Goal: Task Accomplishment & Management: Use online tool/utility

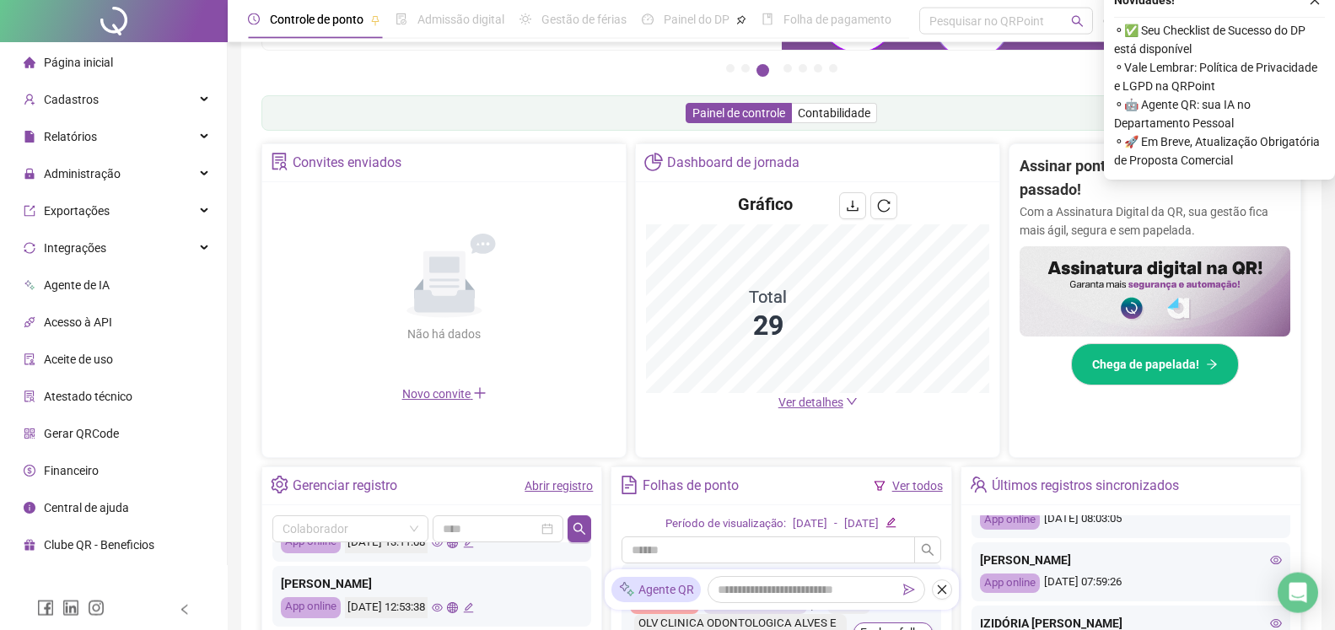
scroll to position [164, 0]
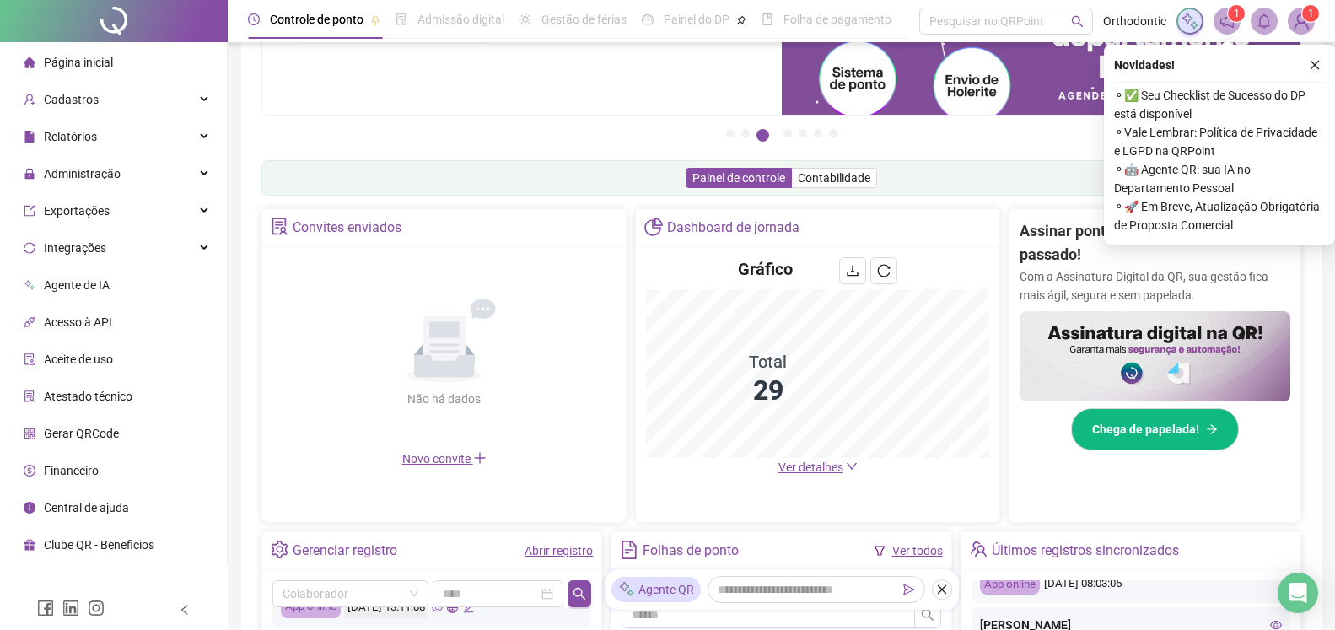
click at [823, 469] on span "Ver detalhes" at bounding box center [811, 467] width 65 height 13
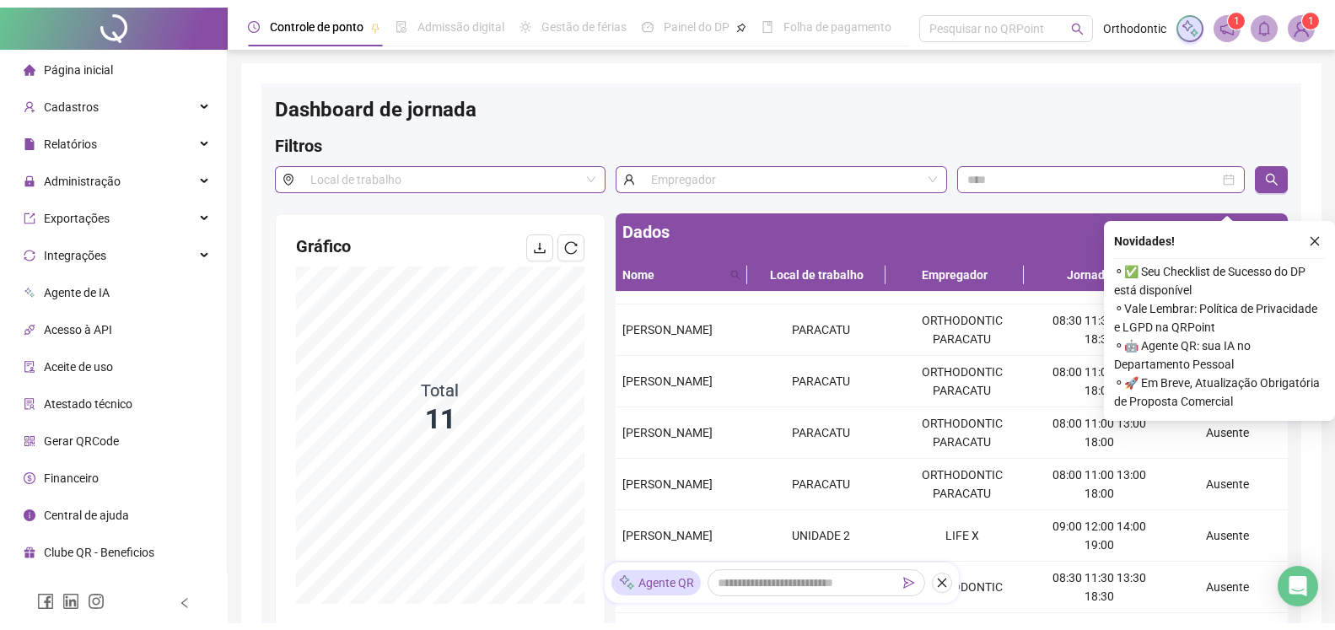
scroll to position [169, 0]
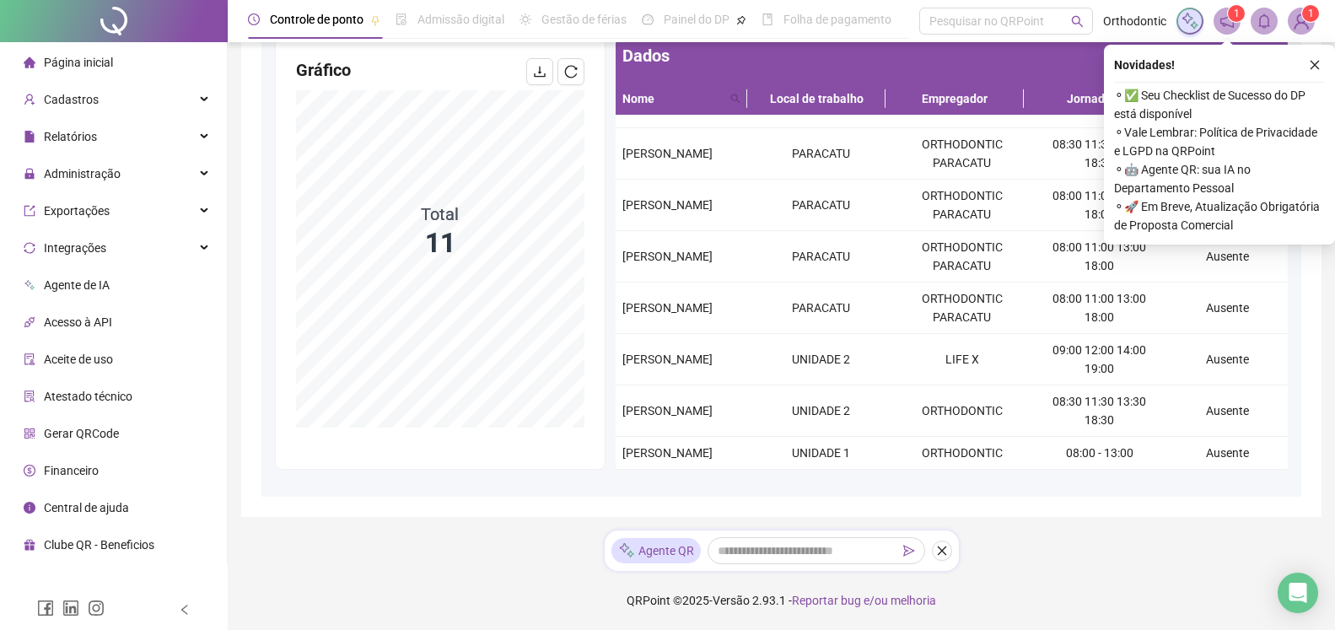
click at [1091, 559] on div "Controle de ponto Admissão digital Gestão de férias Painel do DP Folha de pagam…" at bounding box center [782, 230] width 1108 height 799
click at [78, 141] on span "Relatórios" at bounding box center [70, 136] width 53 height 13
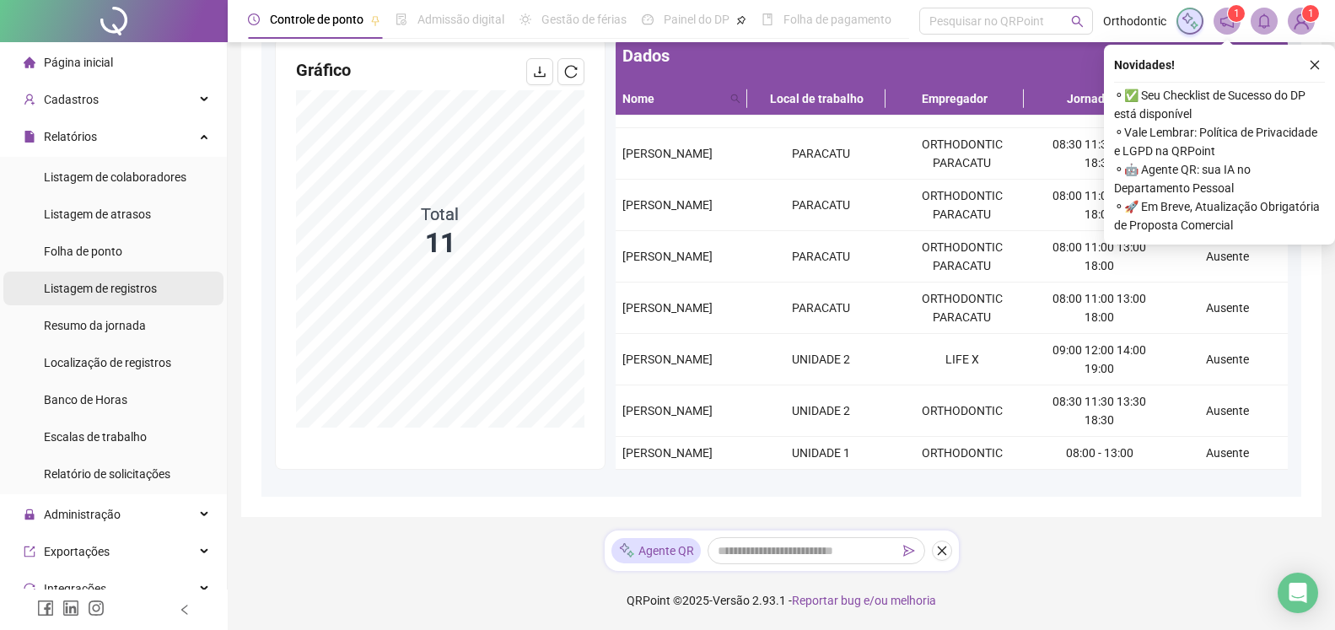
click at [110, 287] on span "Listagem de registros" at bounding box center [100, 288] width 113 height 13
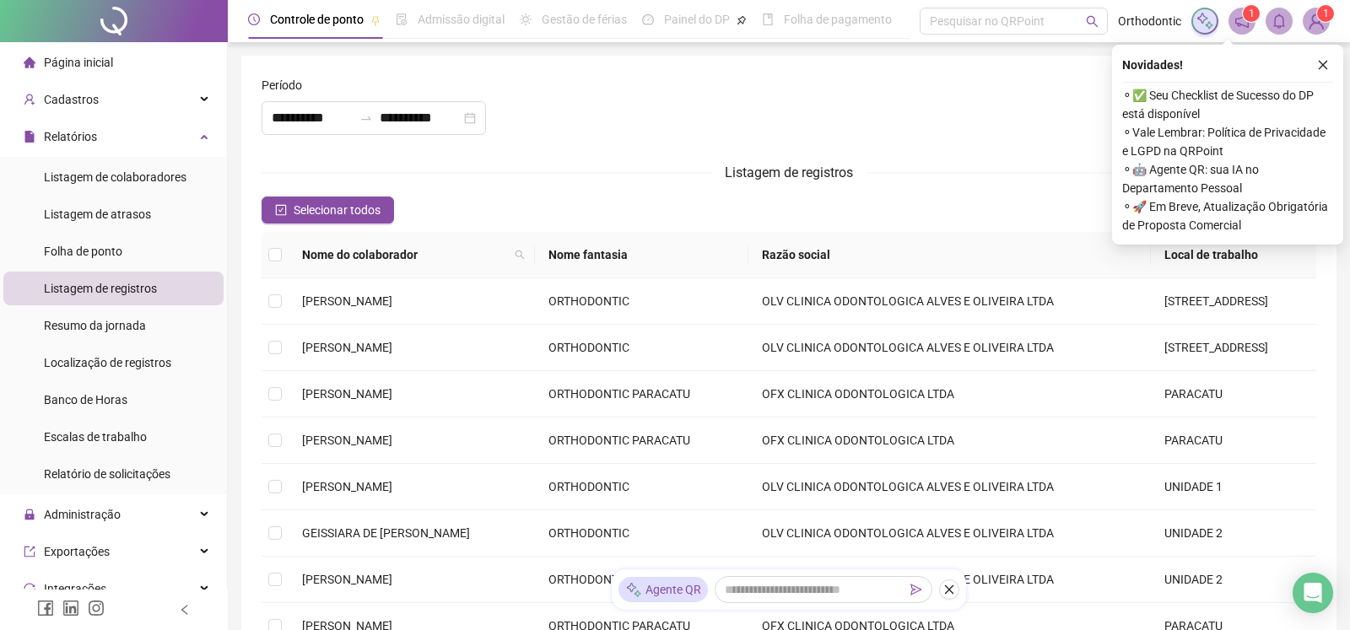
type input "**********"
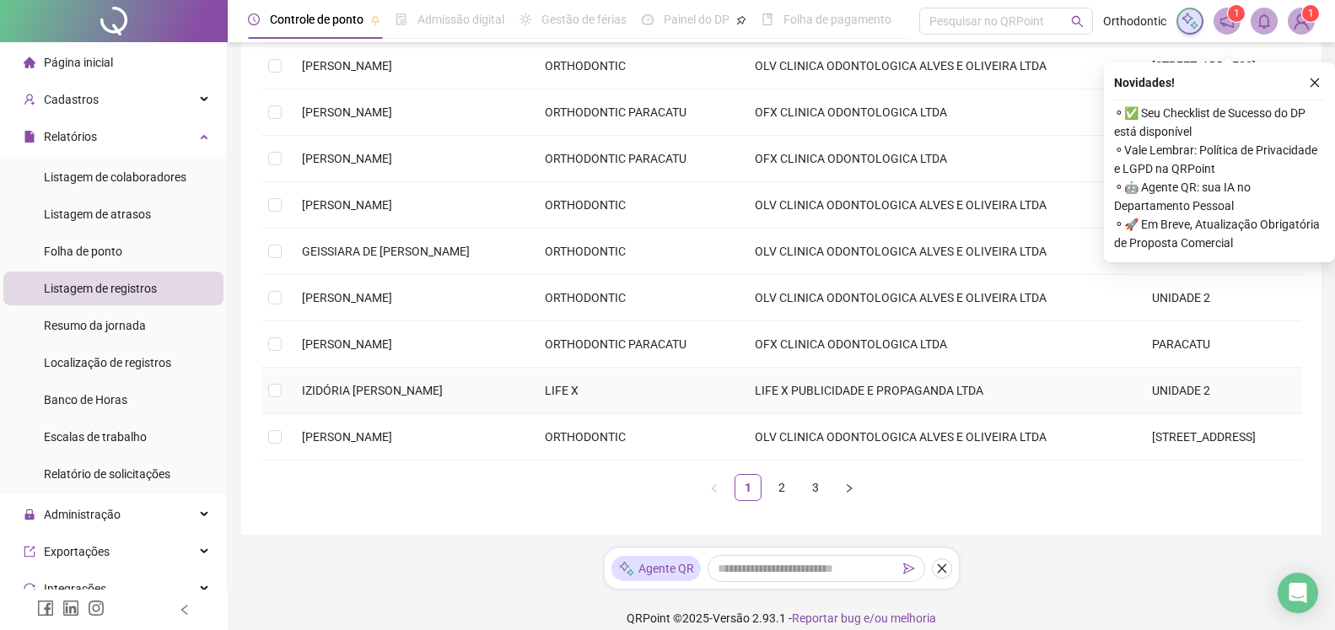
scroll to position [299, 0]
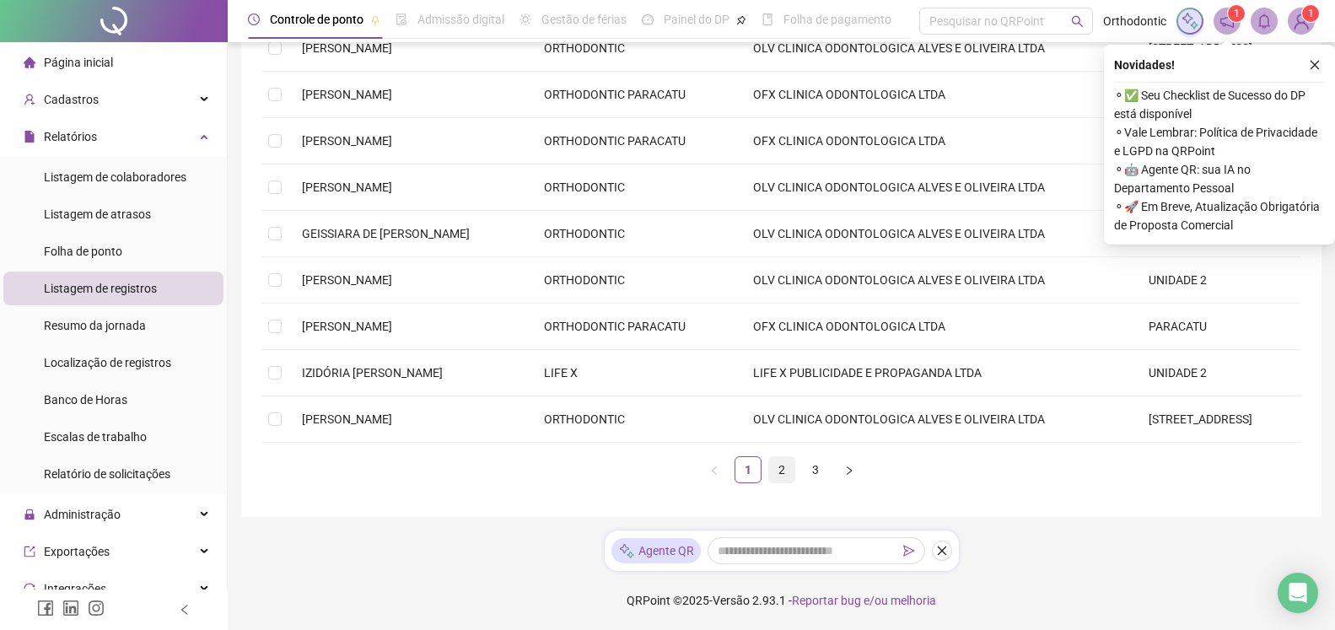
click at [786, 472] on link "2" at bounding box center [781, 469] width 25 height 25
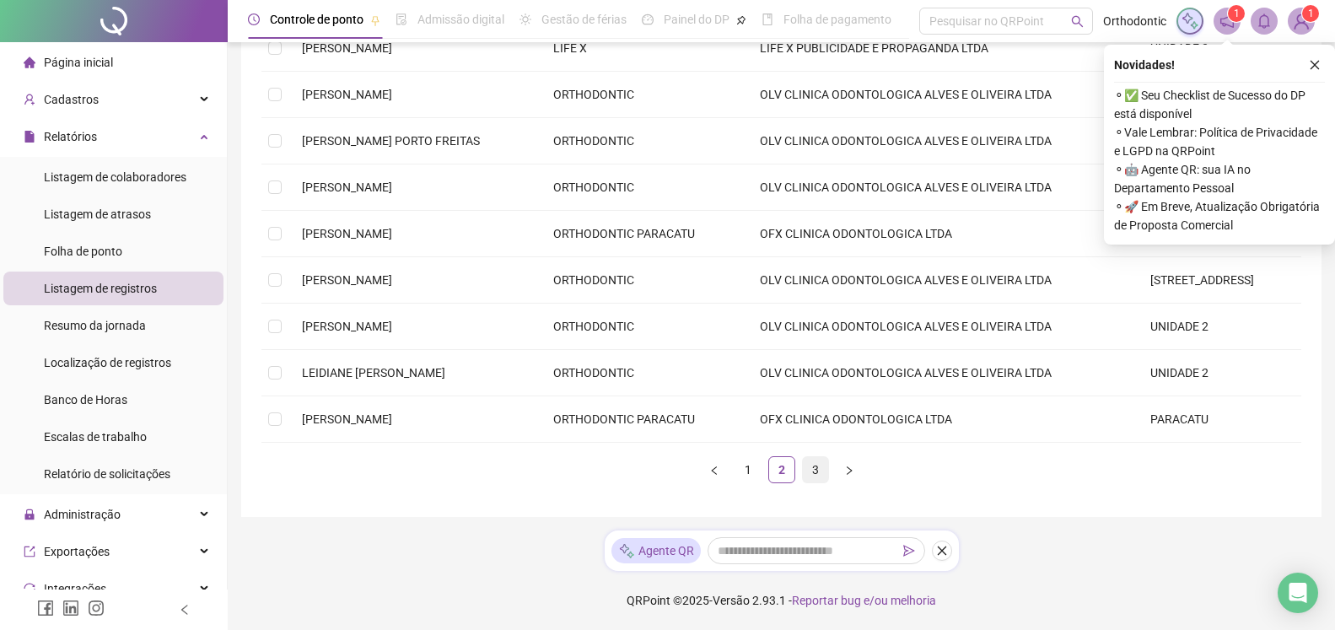
click at [813, 478] on link "3" at bounding box center [815, 469] width 25 height 25
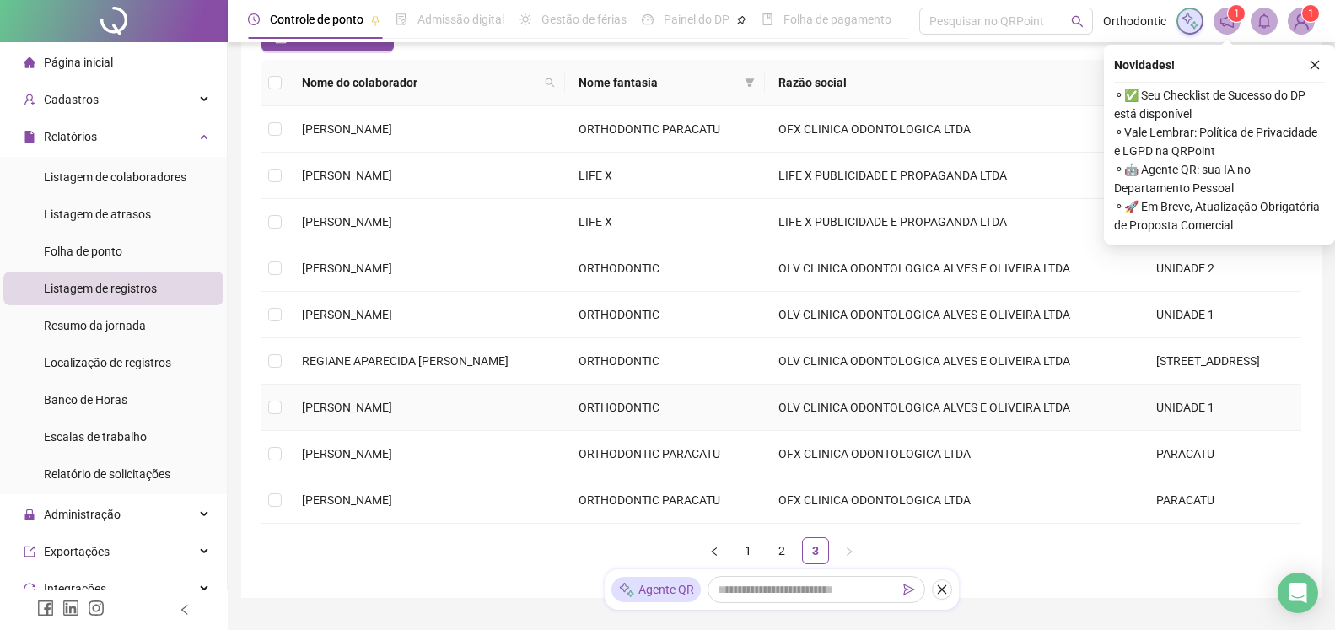
scroll to position [253, 0]
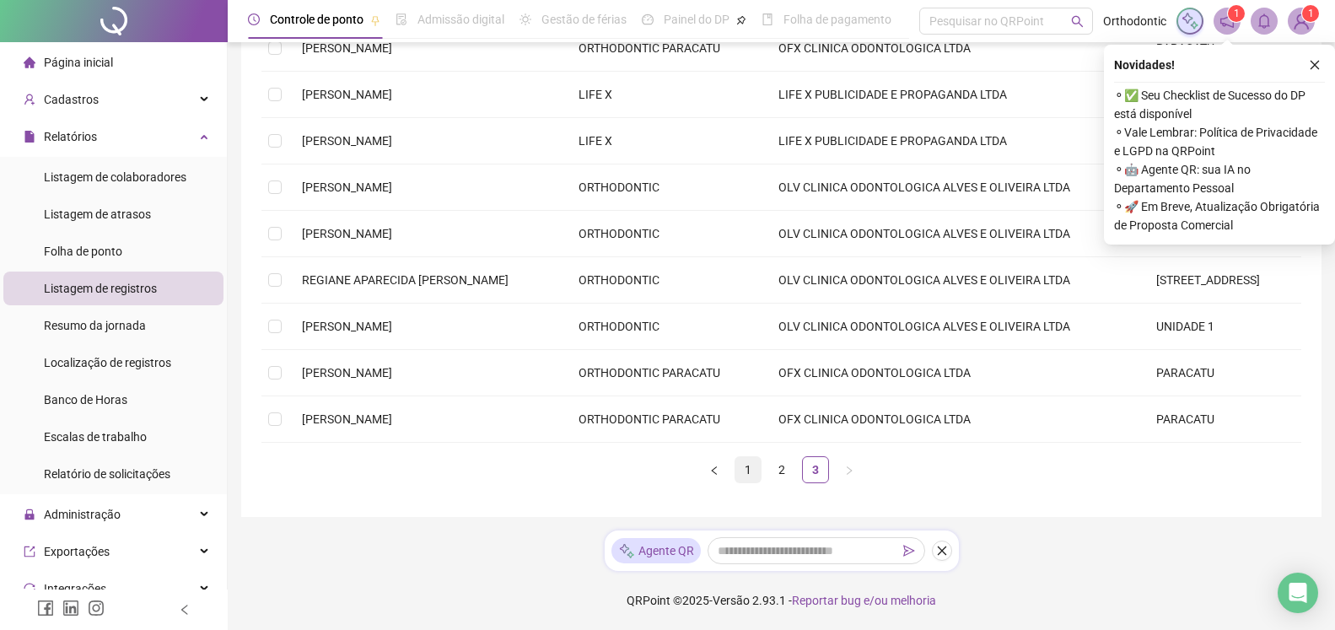
click at [752, 477] on link "1" at bounding box center [748, 469] width 25 height 25
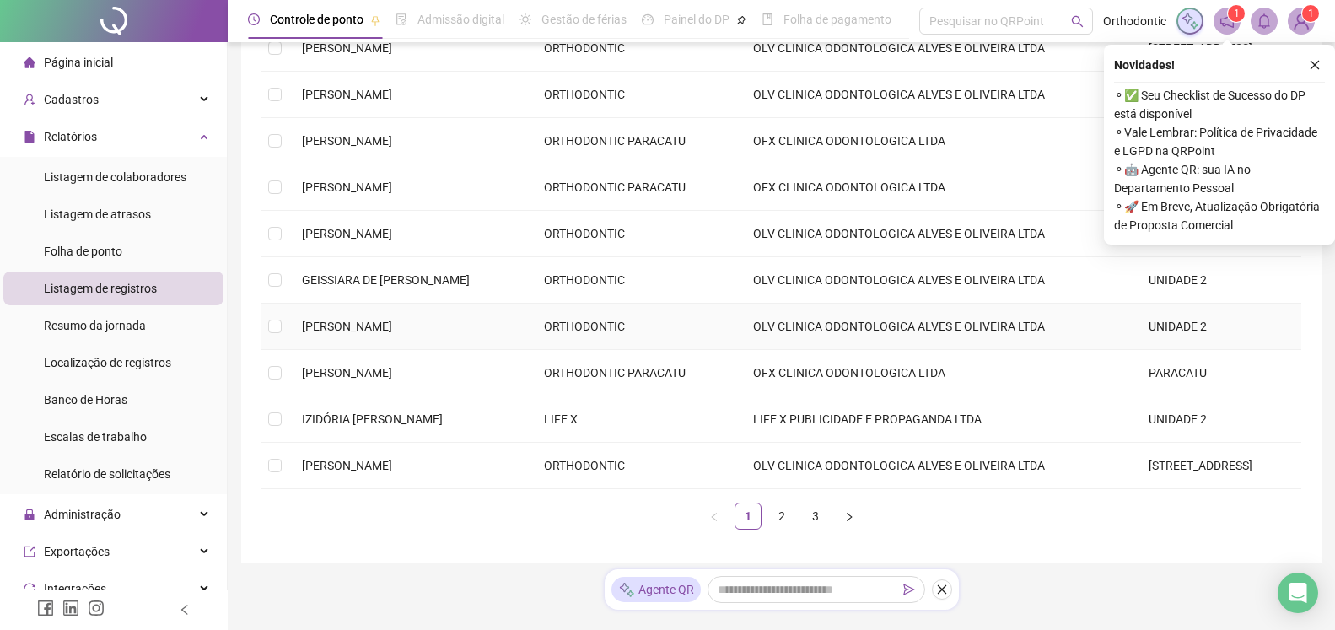
click at [685, 337] on td "ORTHODONTIC" at bounding box center [635, 327] width 209 height 46
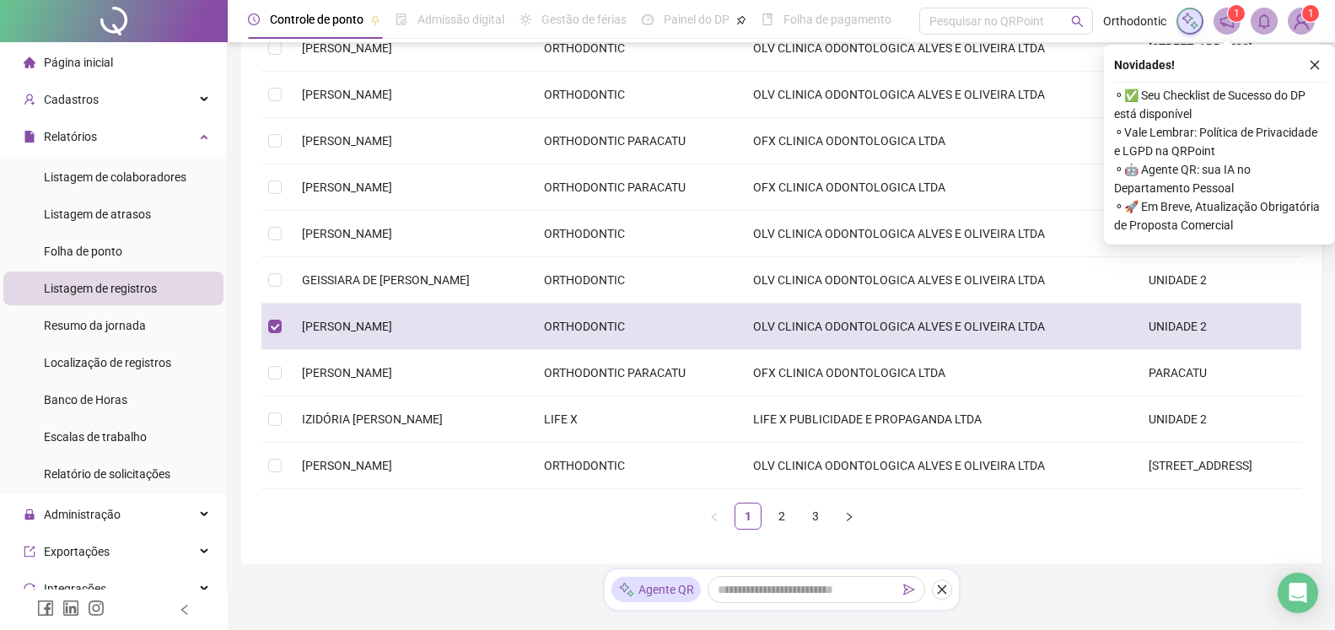
click at [1060, 328] on td "OLV CLINICA ODONTOLOGICA ALVES E OLIVEIRA LTDA" at bounding box center [938, 327] width 396 height 46
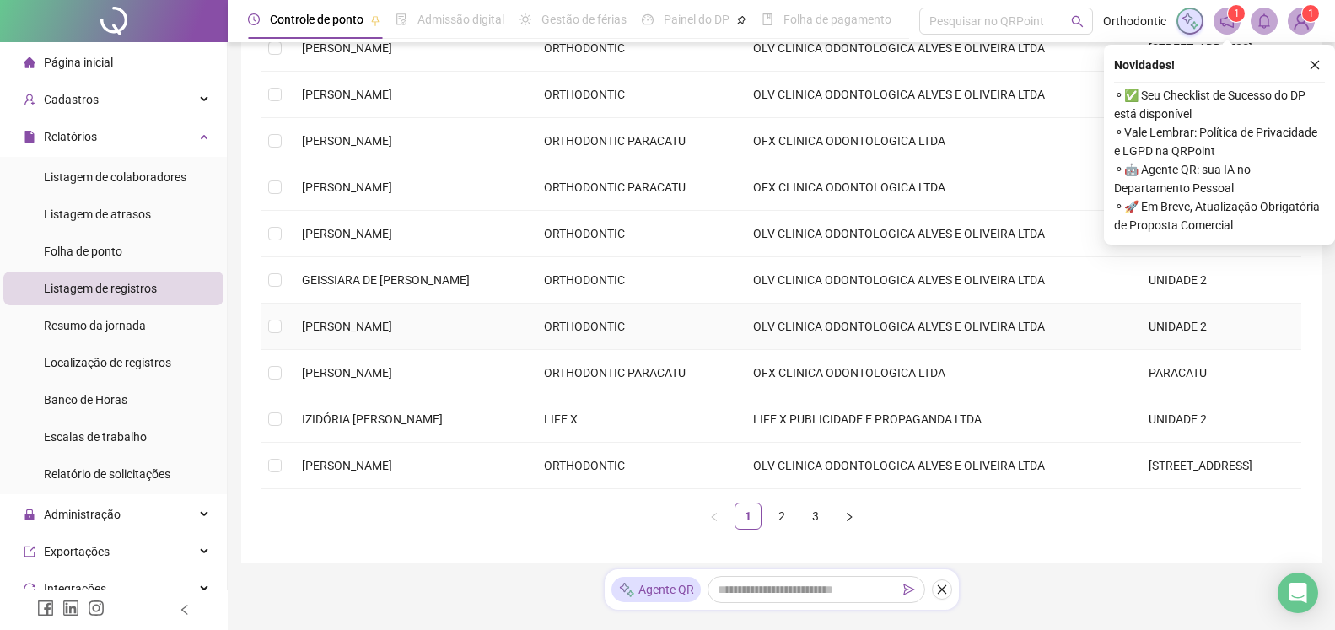
click at [1060, 328] on td "OLV CLINICA ODONTOLOGICA ALVES E OLIVEIRA LTDA" at bounding box center [938, 327] width 396 height 46
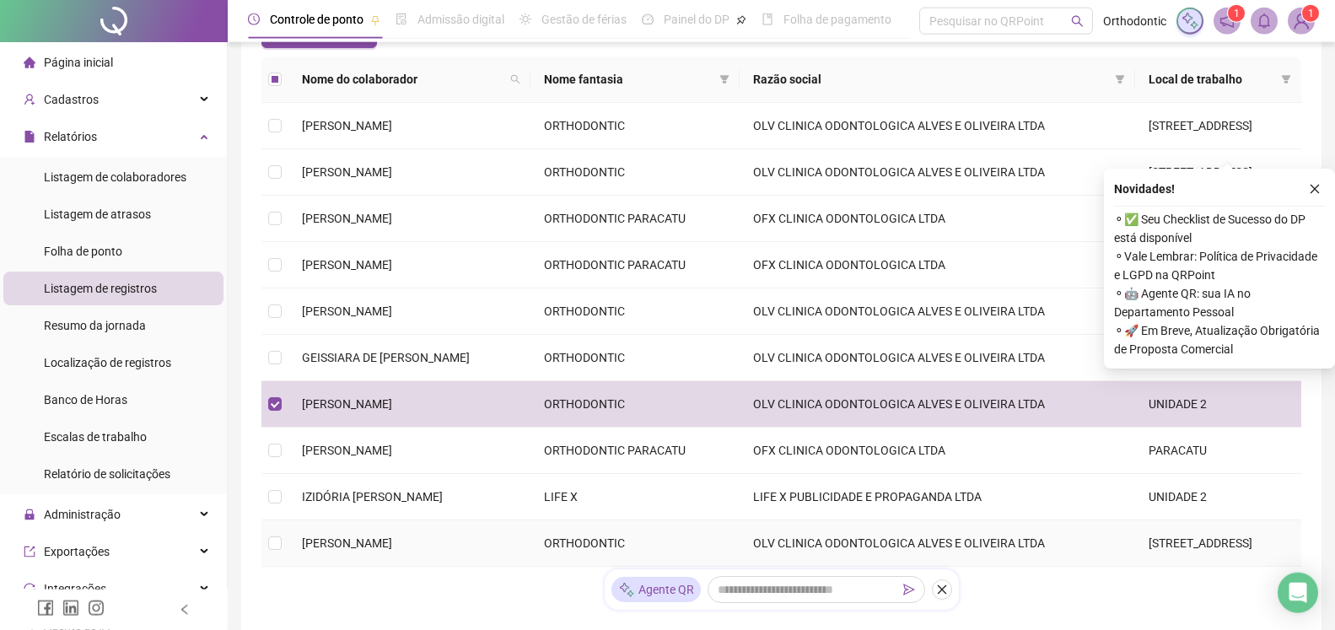
scroll to position [299, 0]
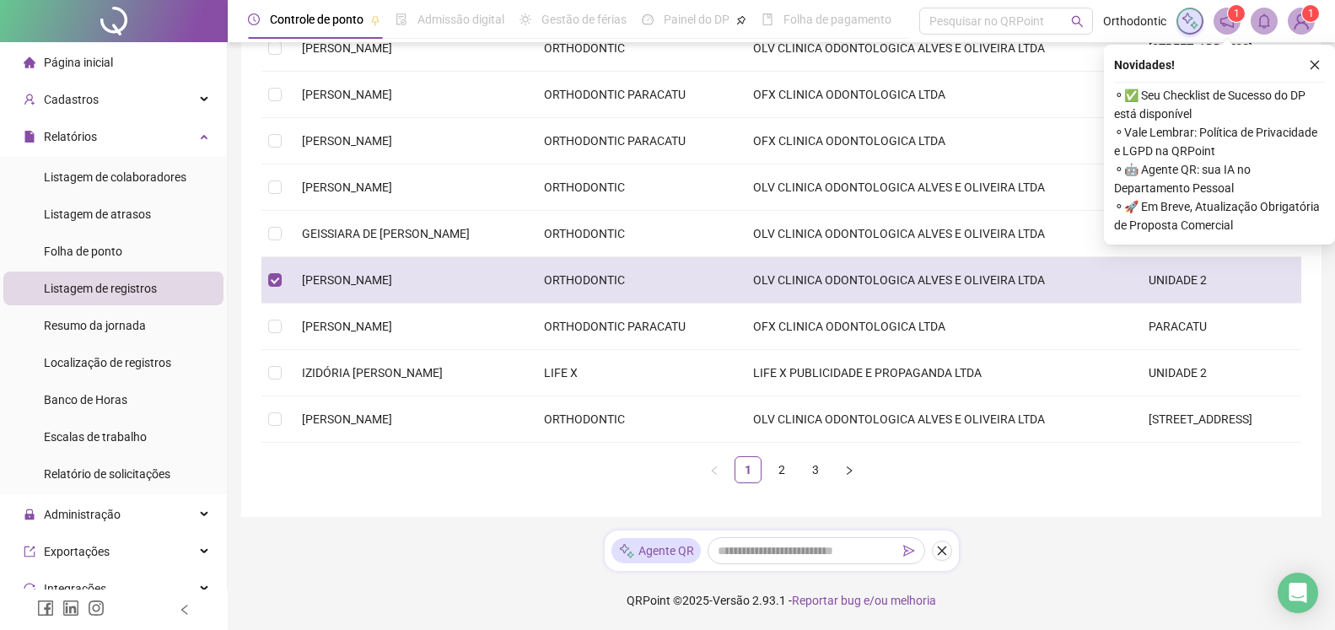
click at [382, 276] on span "[PERSON_NAME]" at bounding box center [347, 279] width 90 height 13
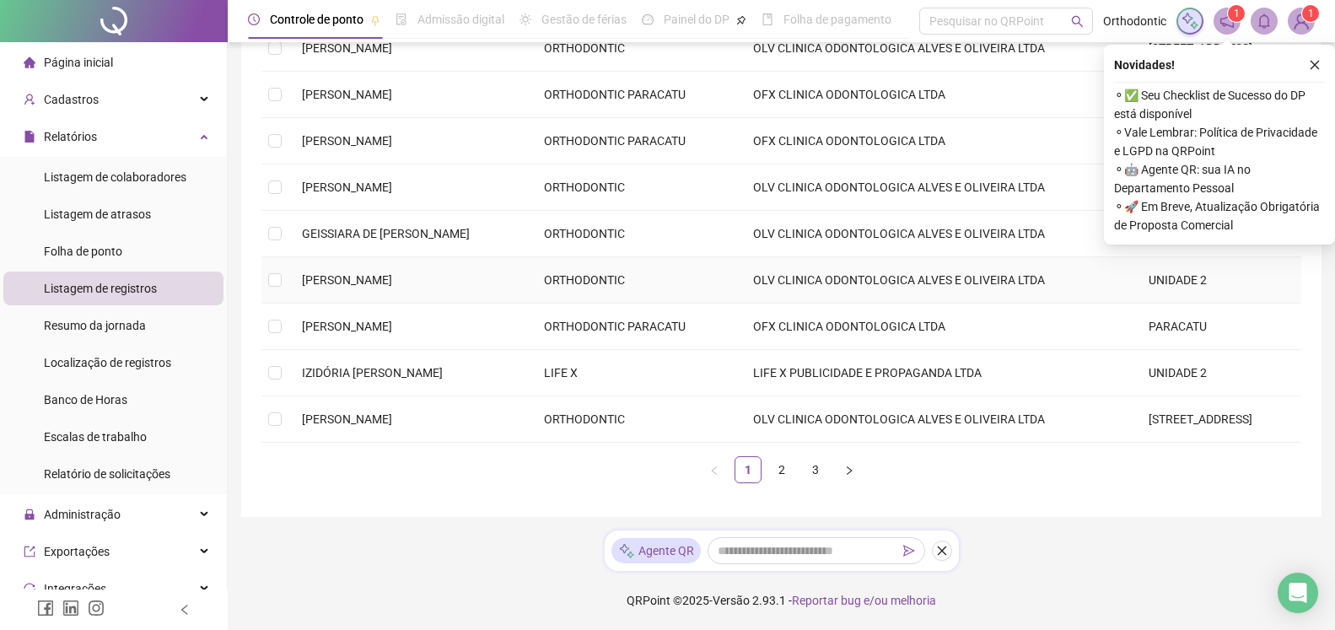
click at [382, 276] on span "[PERSON_NAME]" at bounding box center [347, 279] width 90 height 13
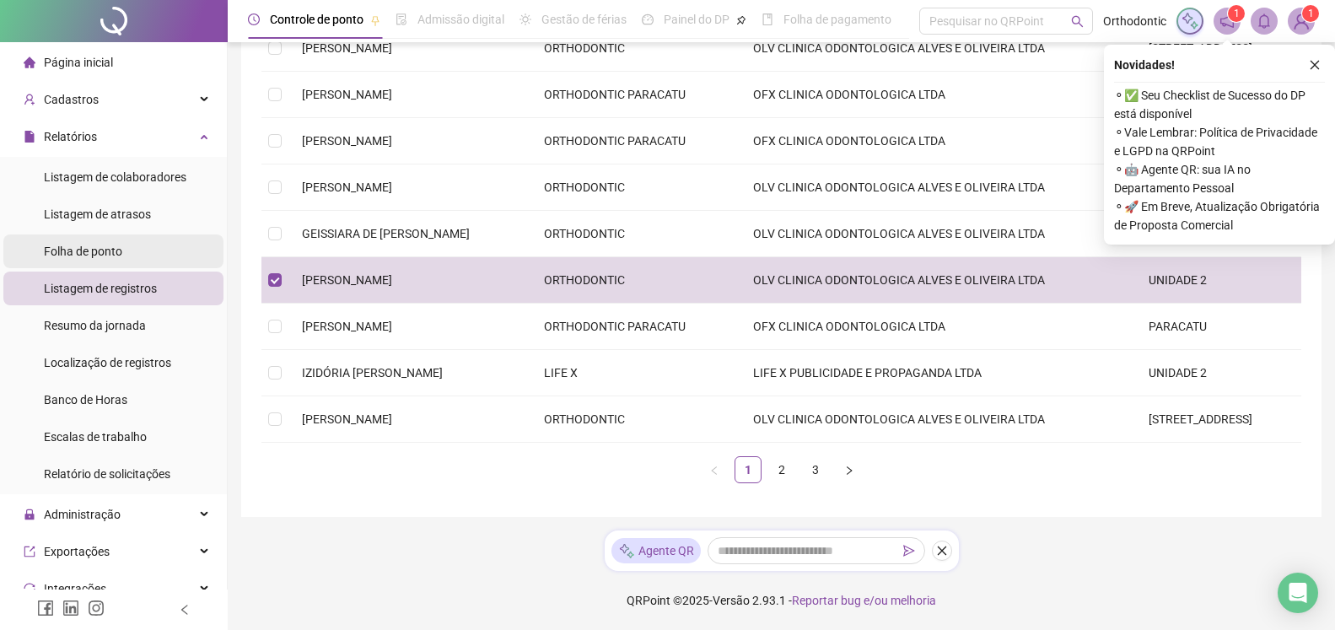
click at [83, 257] on span "Folha de ponto" at bounding box center [83, 251] width 78 height 13
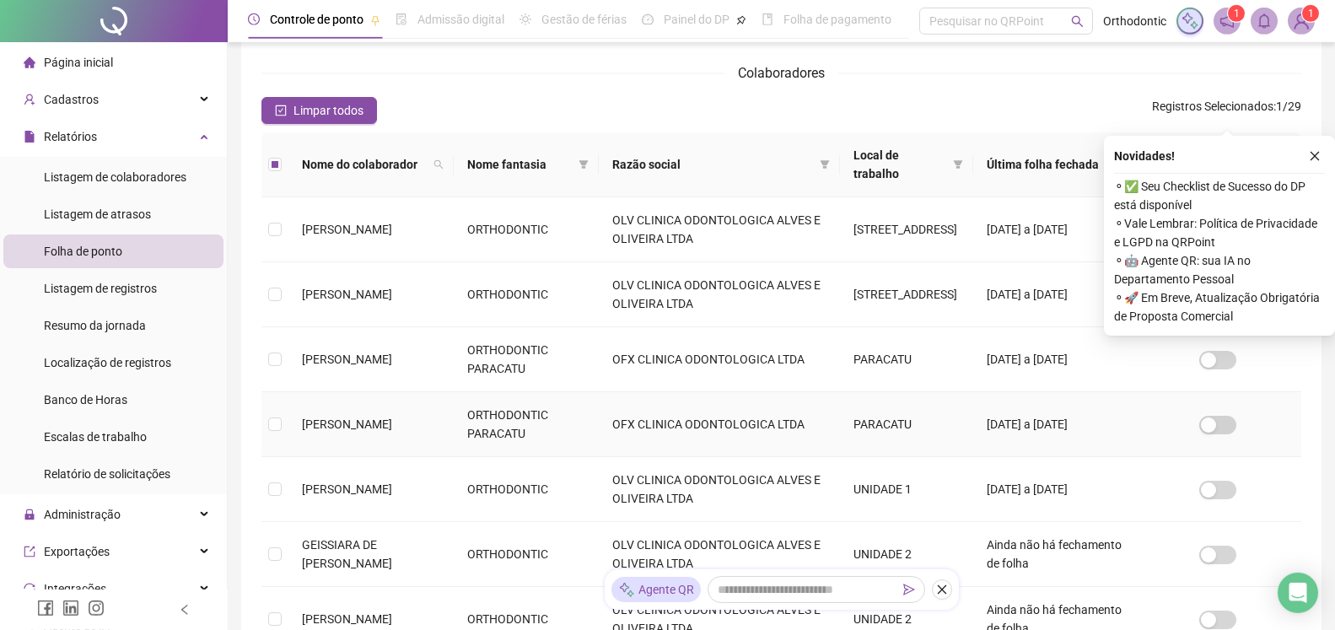
scroll to position [375, 0]
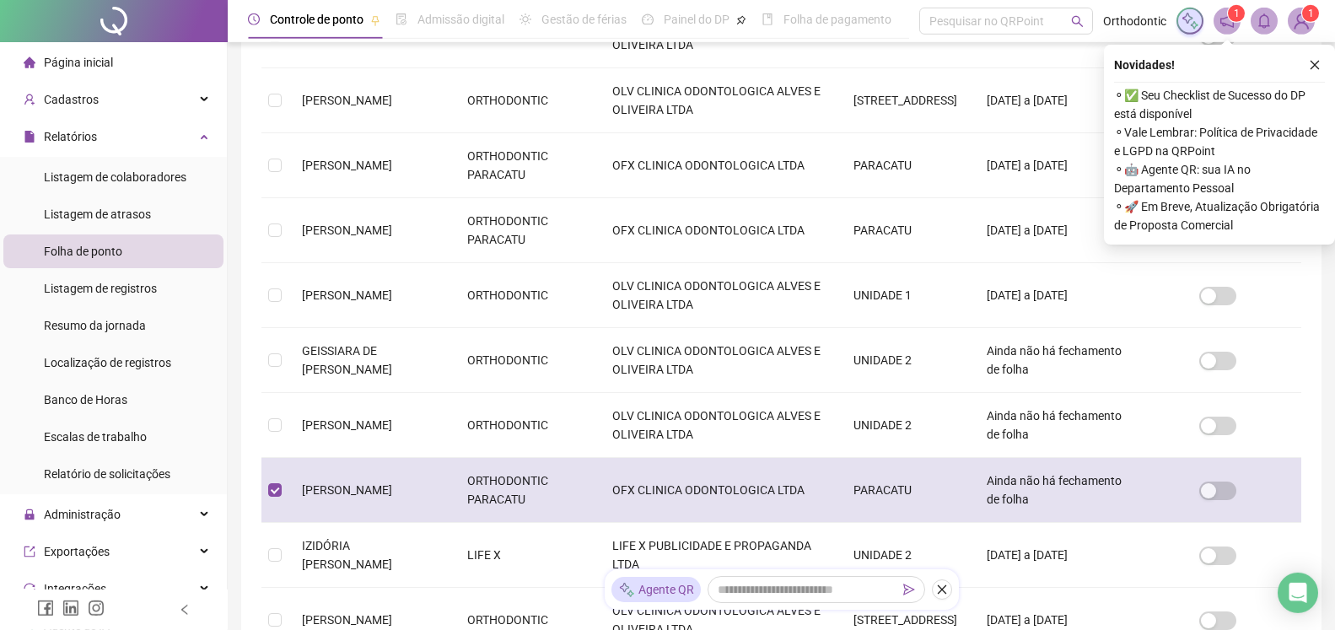
click at [675, 489] on td "OFX CLINICA ODONTOLOGICA LTDA" at bounding box center [719, 490] width 241 height 65
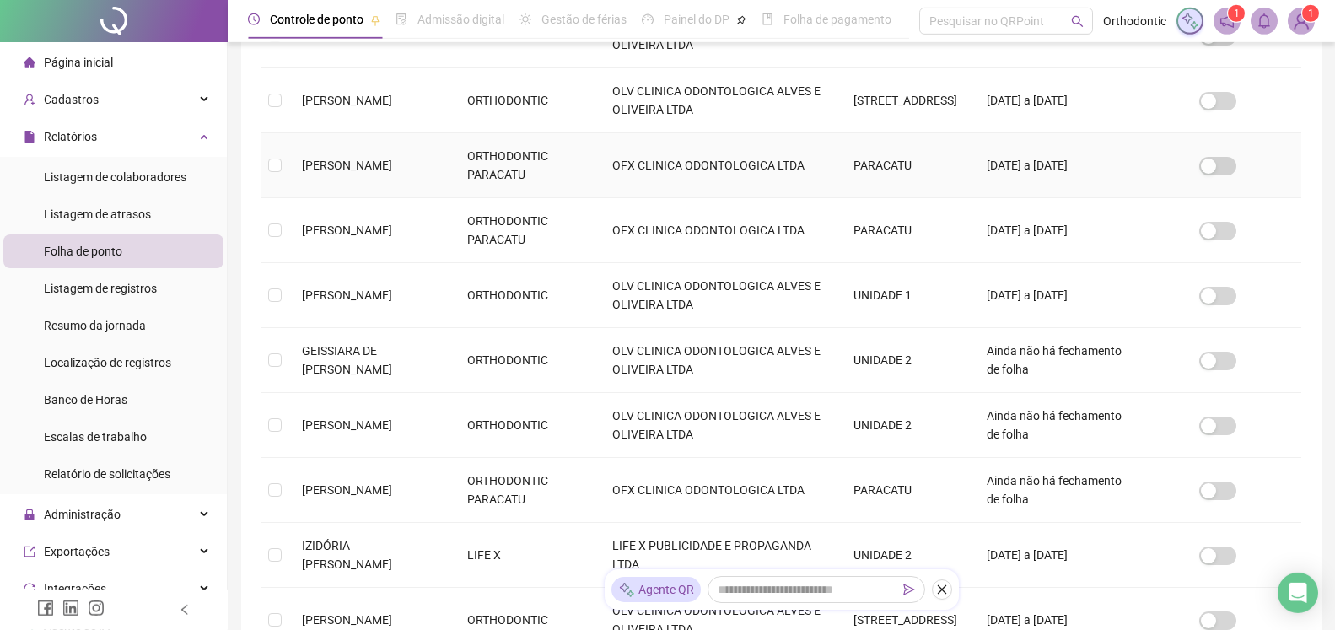
scroll to position [30, 0]
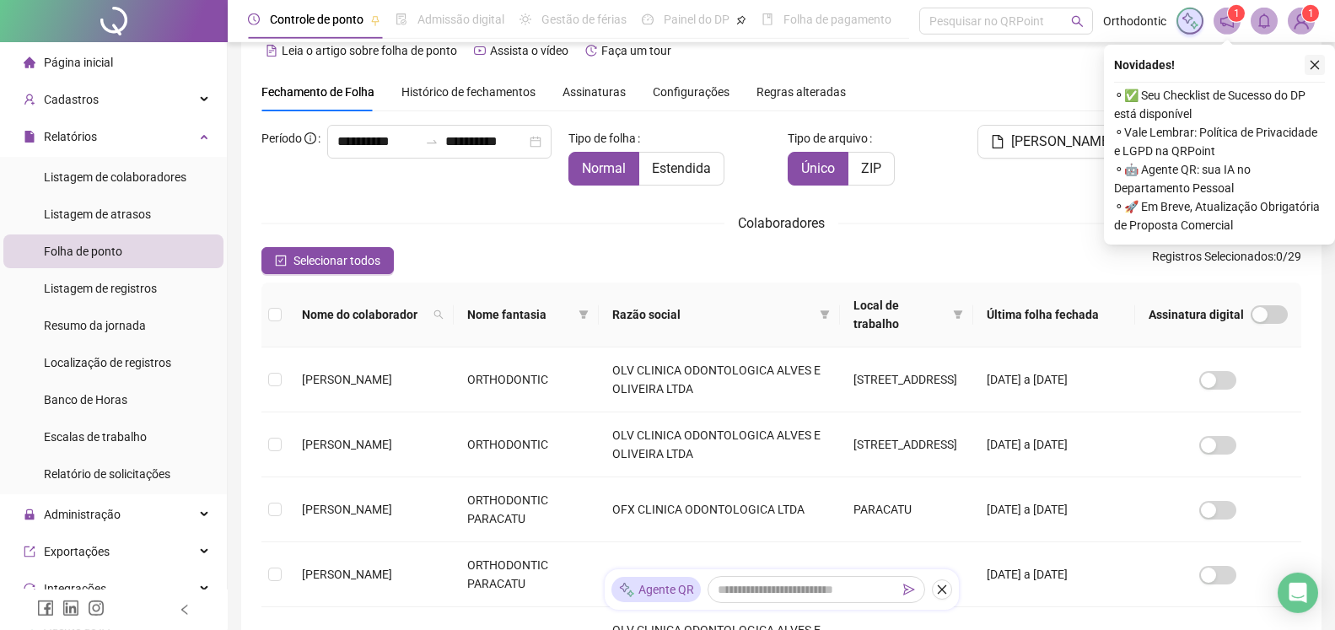
click at [1315, 66] on icon "close" at bounding box center [1315, 65] width 12 height 12
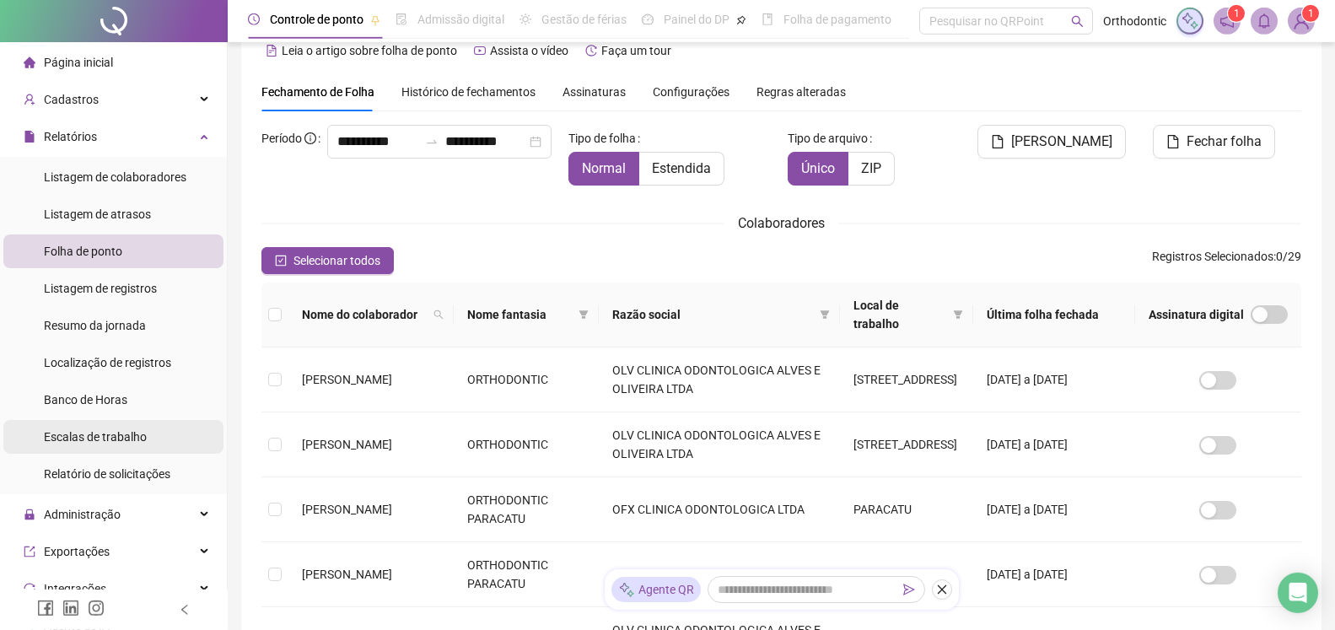
scroll to position [0, 0]
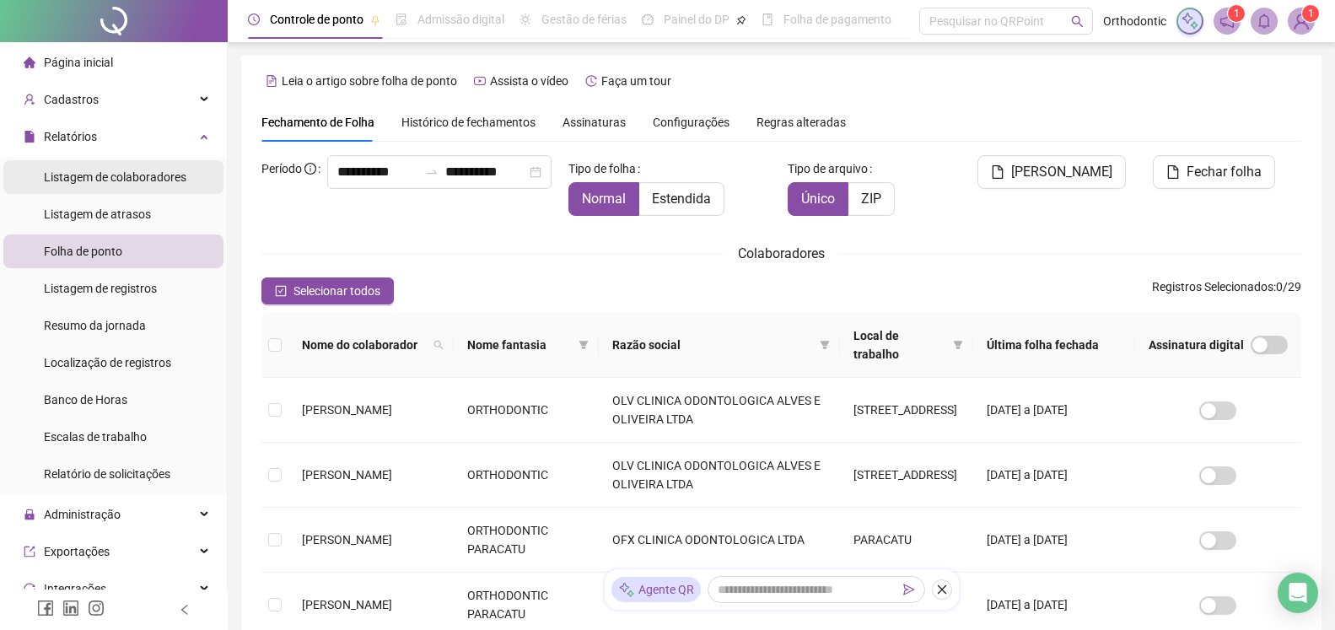
click at [140, 180] on span "Listagem de colaboradores" at bounding box center [115, 176] width 143 height 13
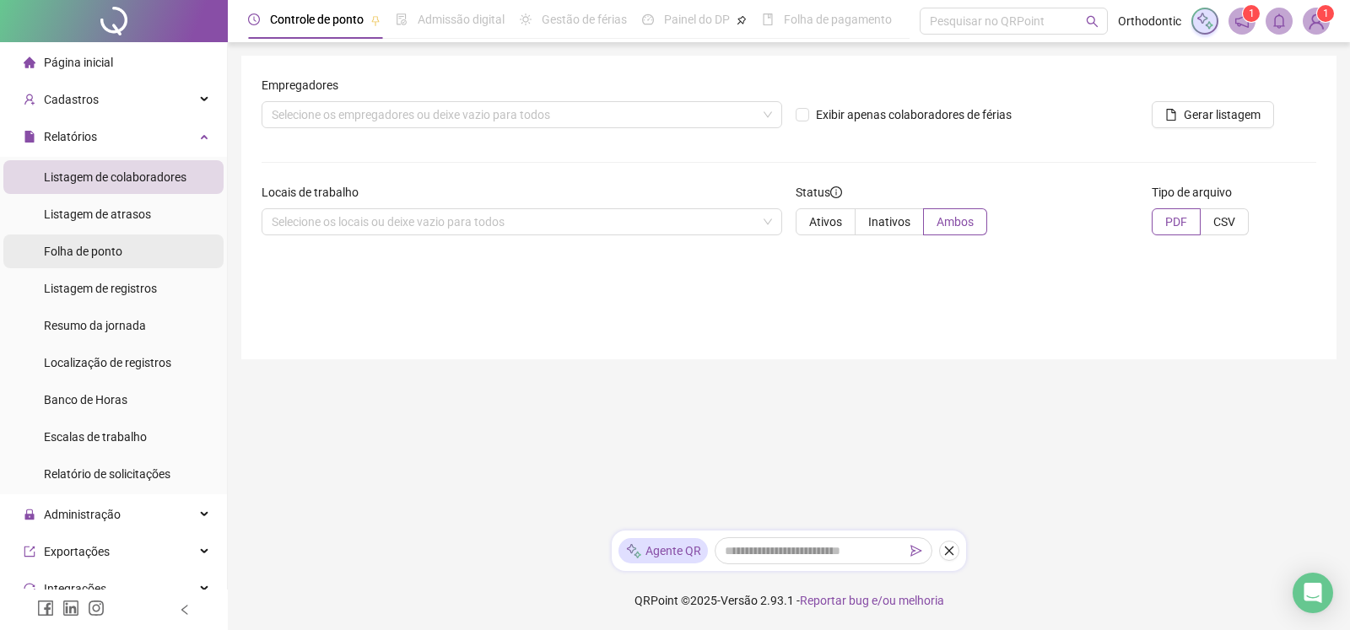
click at [102, 258] on span "Folha de ponto" at bounding box center [83, 251] width 78 height 13
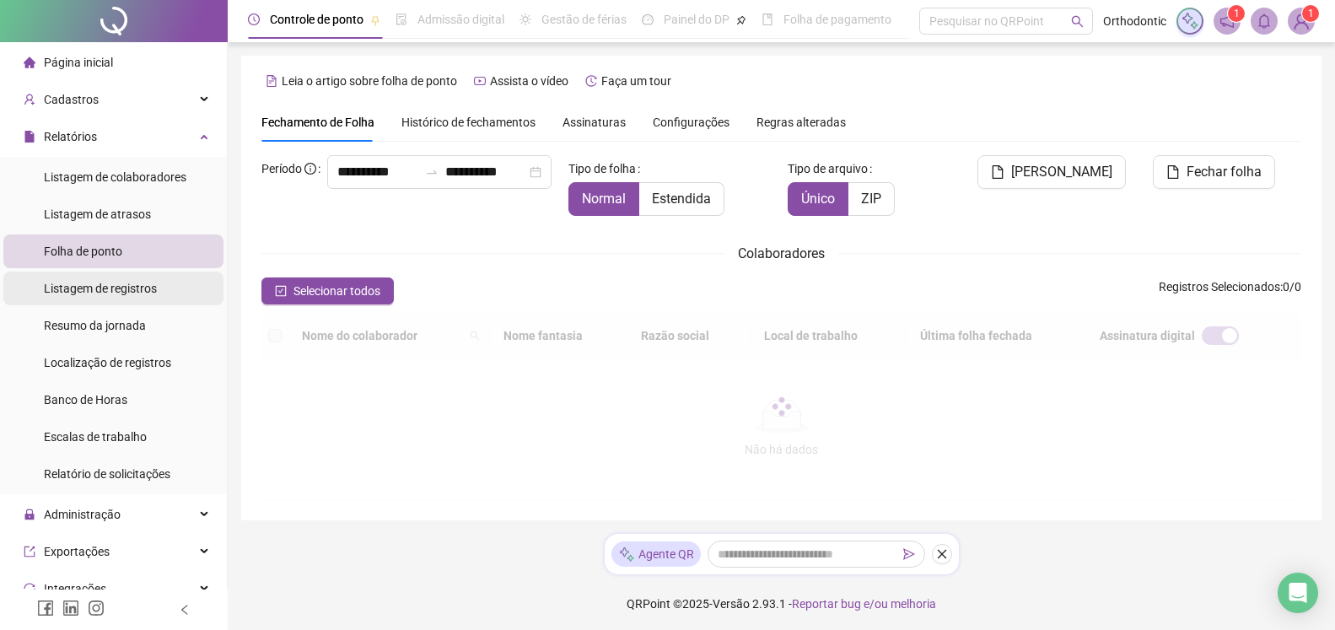
scroll to position [30, 0]
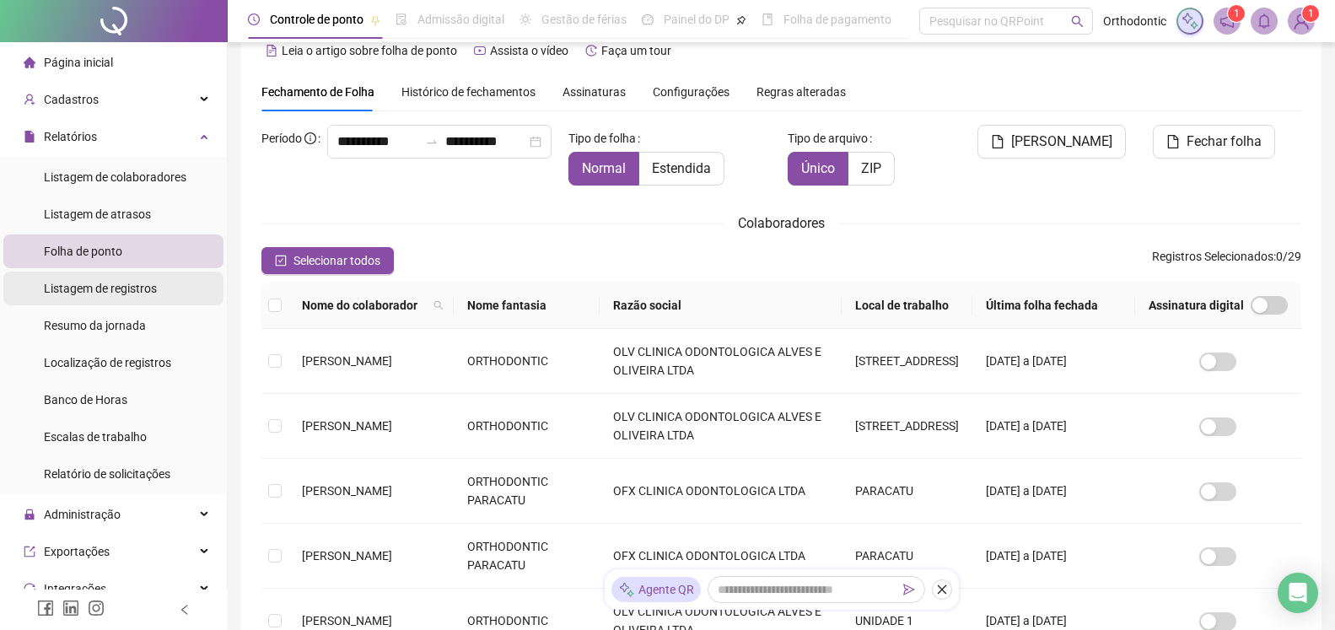
click at [111, 287] on span "Listagem de registros" at bounding box center [100, 288] width 113 height 13
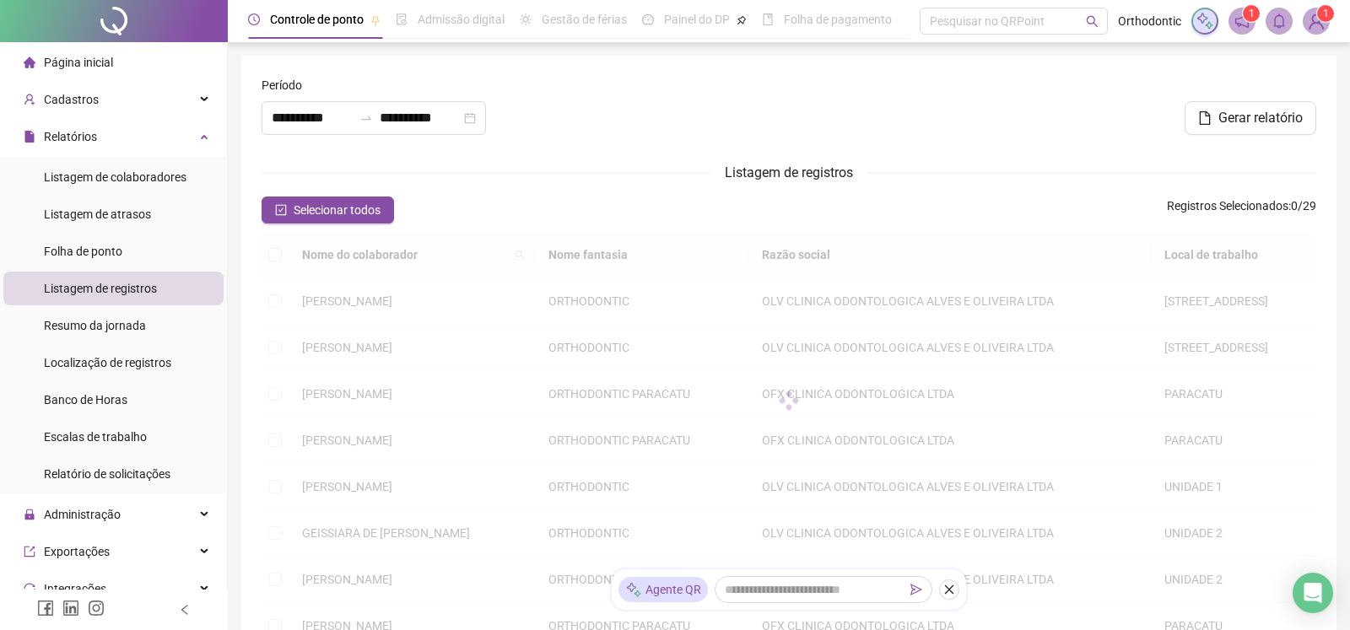
type input "**********"
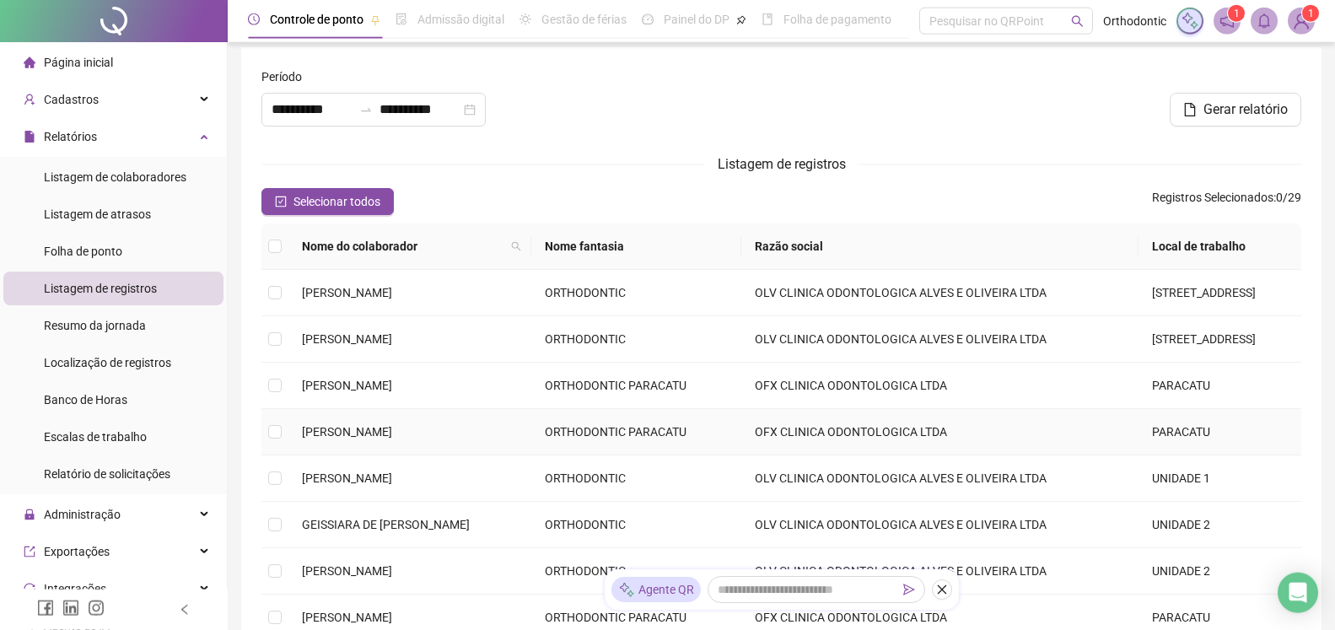
scroll to position [172, 0]
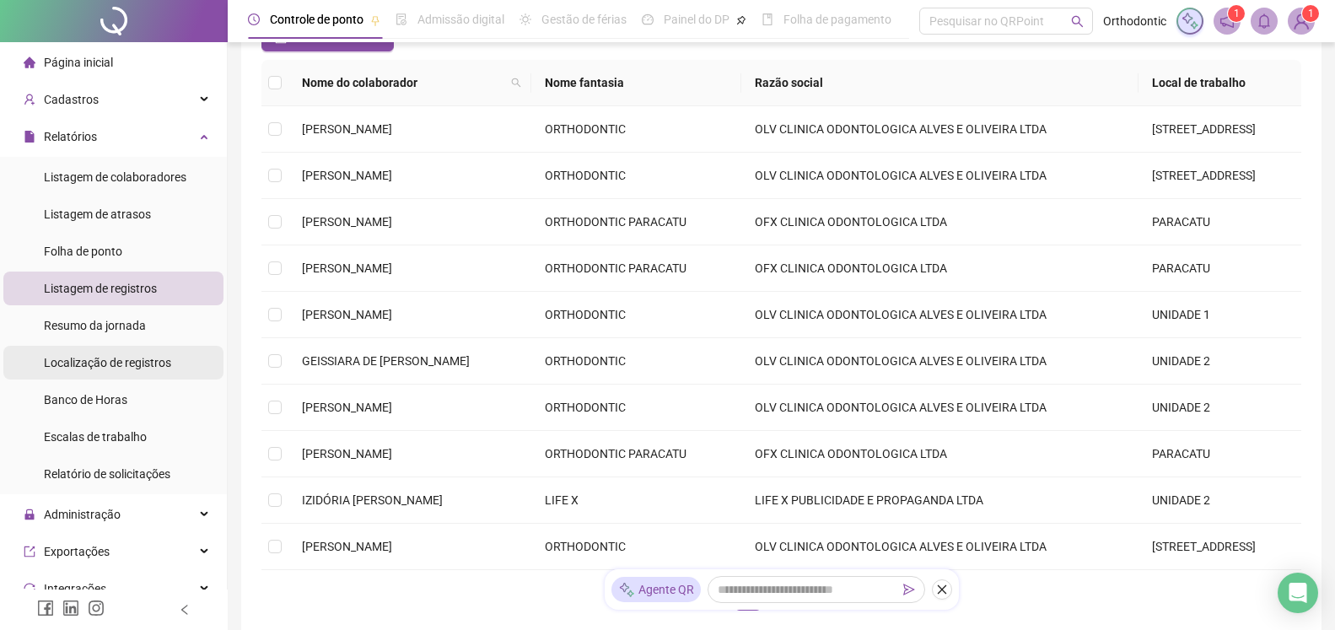
click at [106, 359] on span "Localização de registros" at bounding box center [107, 362] width 127 height 13
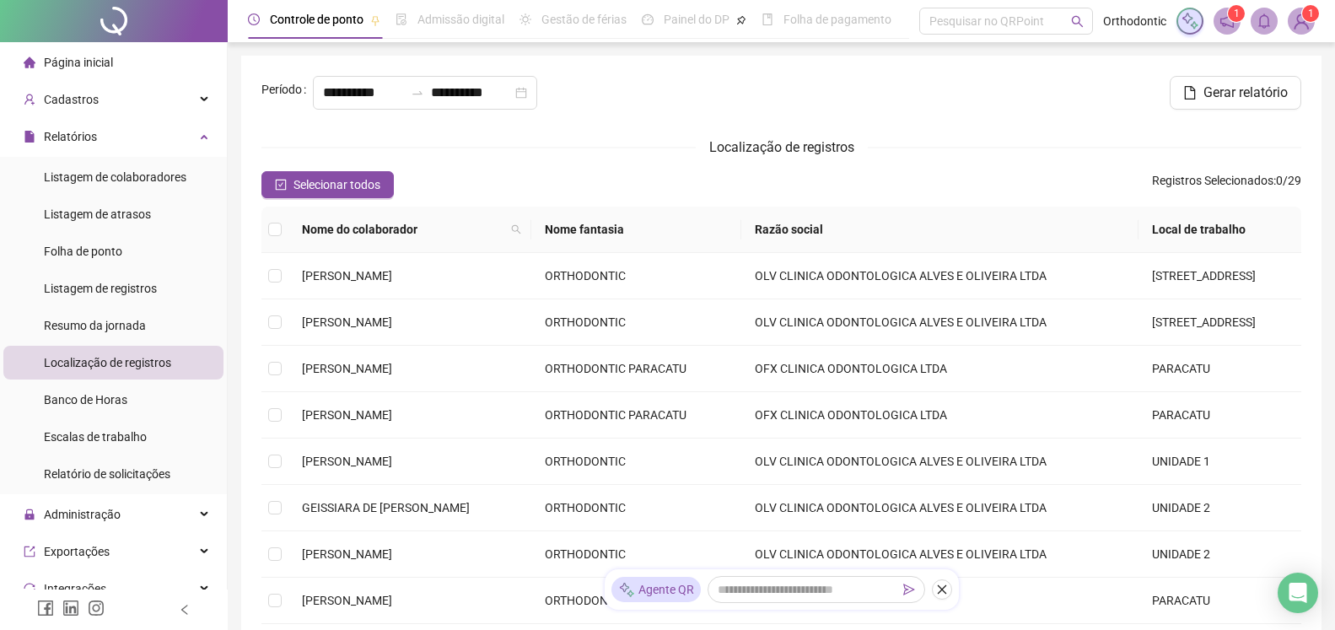
type input "**********"
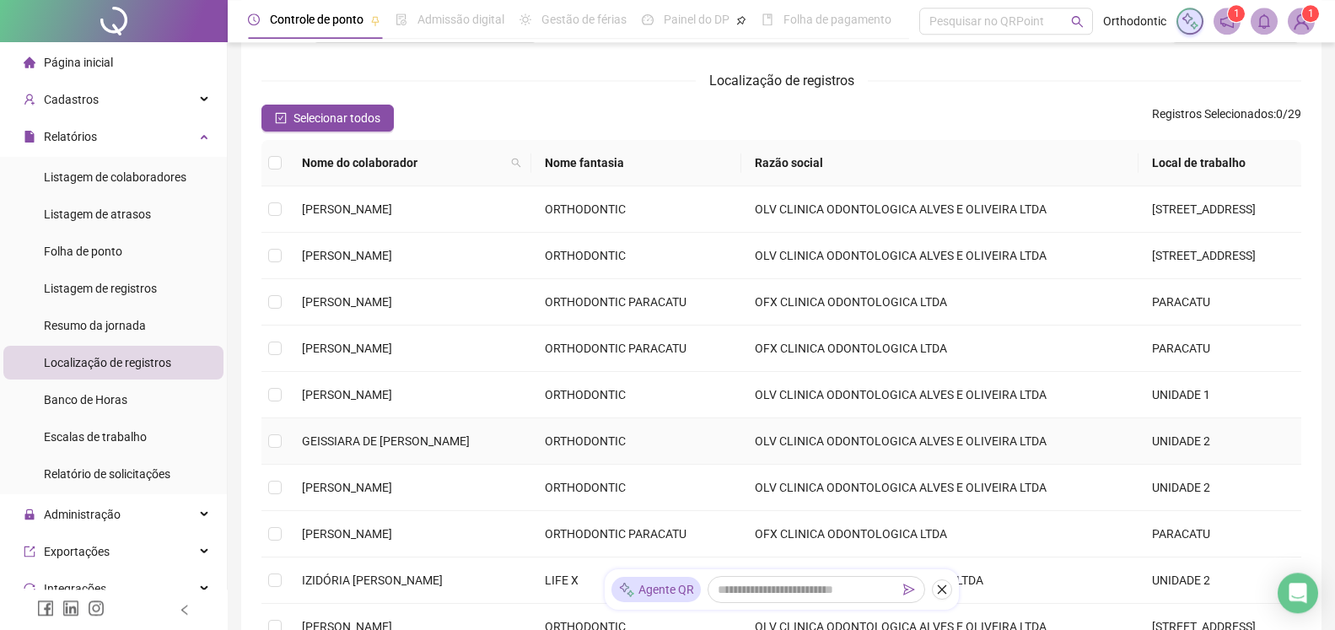
scroll to position [86, 0]
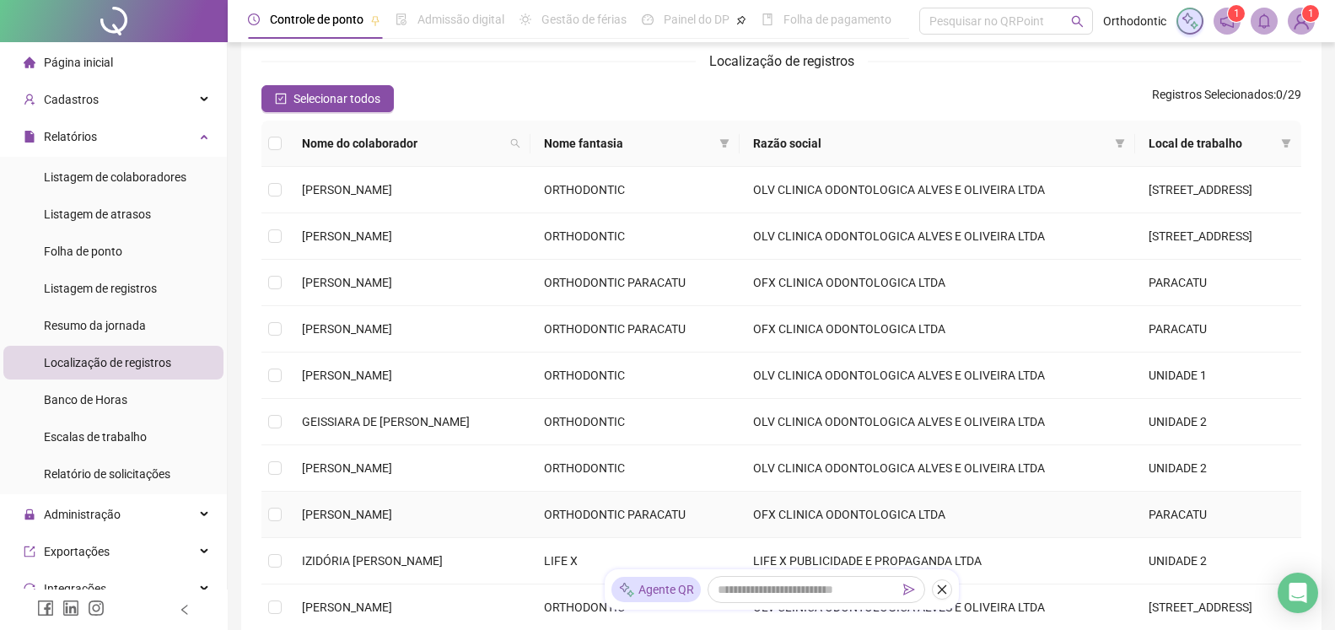
click at [821, 518] on td "OFX CLINICA ODONTOLOGICA LTDA" at bounding box center [938, 515] width 396 height 46
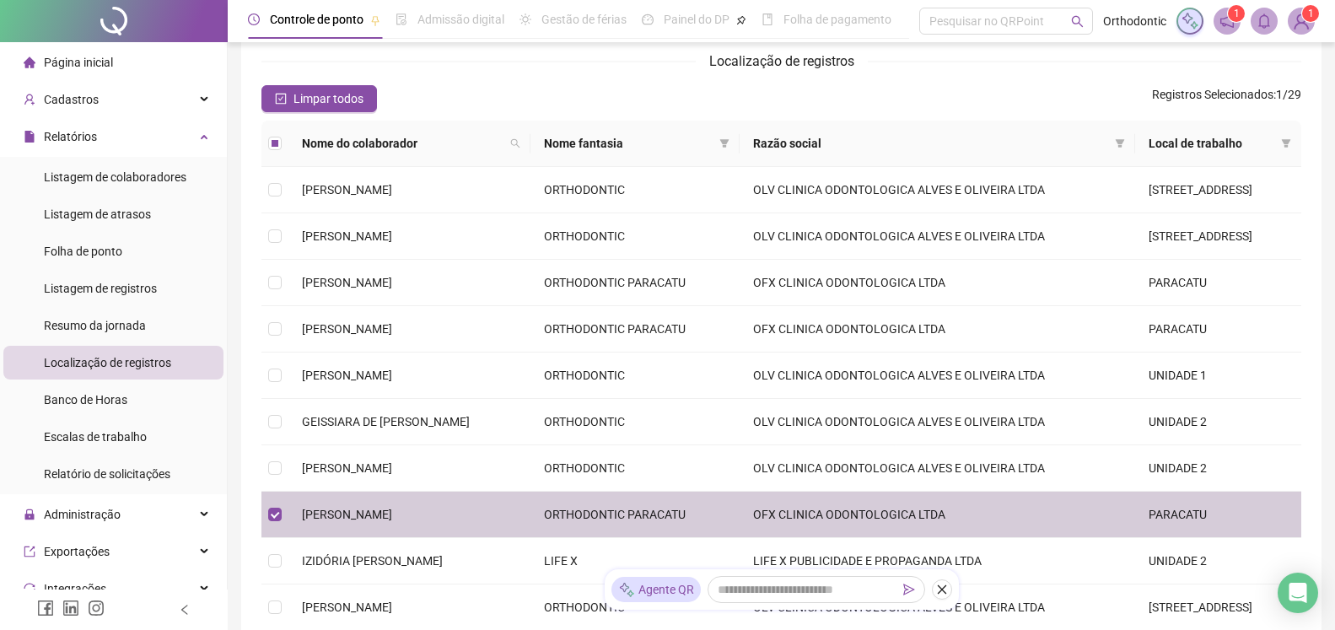
scroll to position [0, 0]
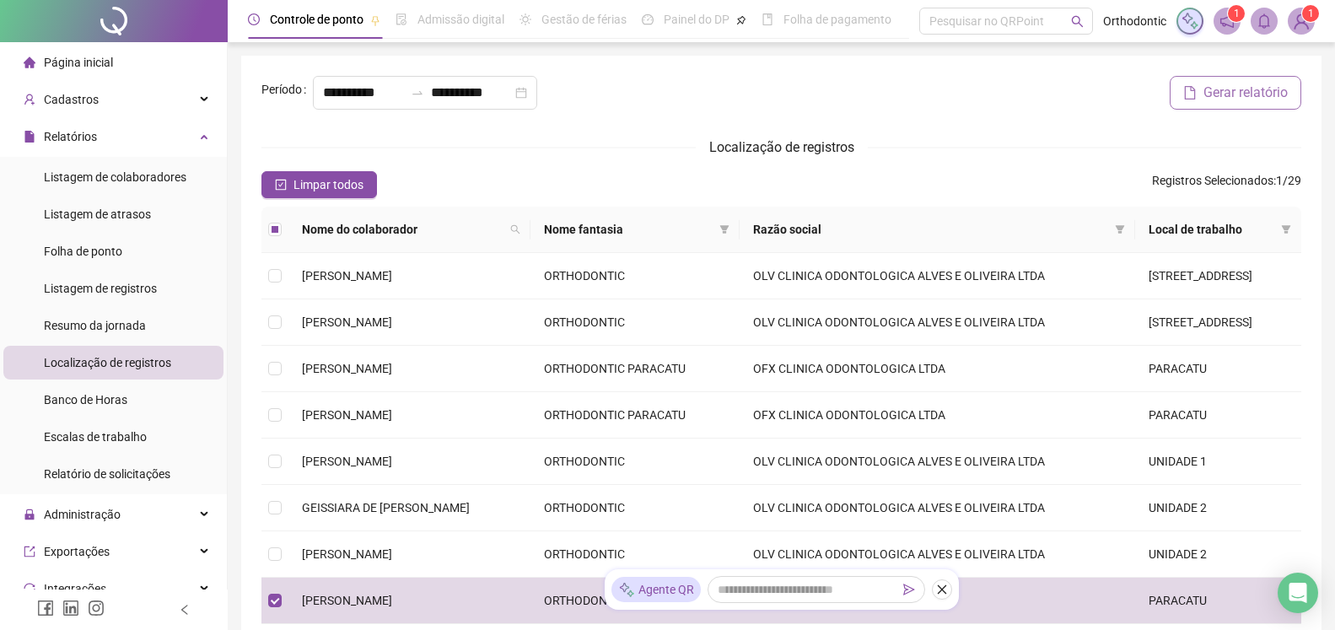
click at [1217, 109] on button "Gerar relatório" at bounding box center [1236, 93] width 132 height 34
click at [1226, 89] on span "Gerar relatório" at bounding box center [1246, 93] width 84 height 20
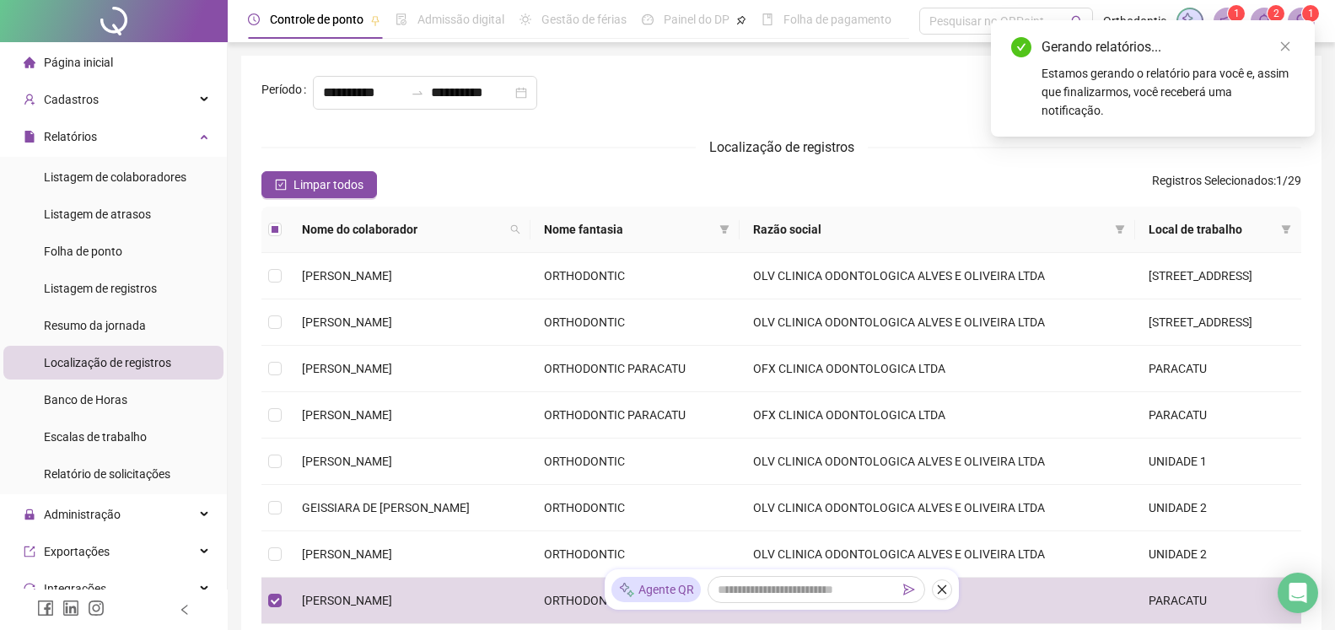
click at [1269, 7] on header "Controle de ponto Admissão digital Gestão de férias Painel do DP Folha de pagam…" at bounding box center [782, 21] width 1108 height 42
click at [1284, 41] on icon "close" at bounding box center [1286, 46] width 12 height 12
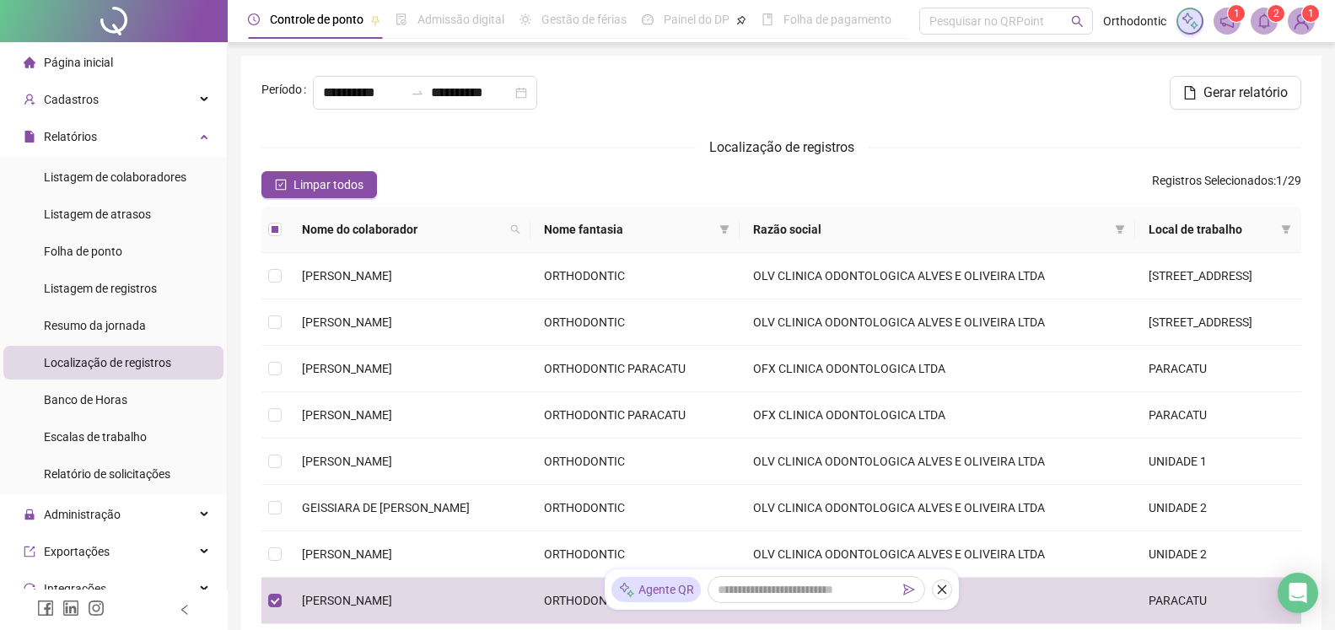
click at [1269, 24] on icon "bell" at bounding box center [1264, 20] width 15 height 15
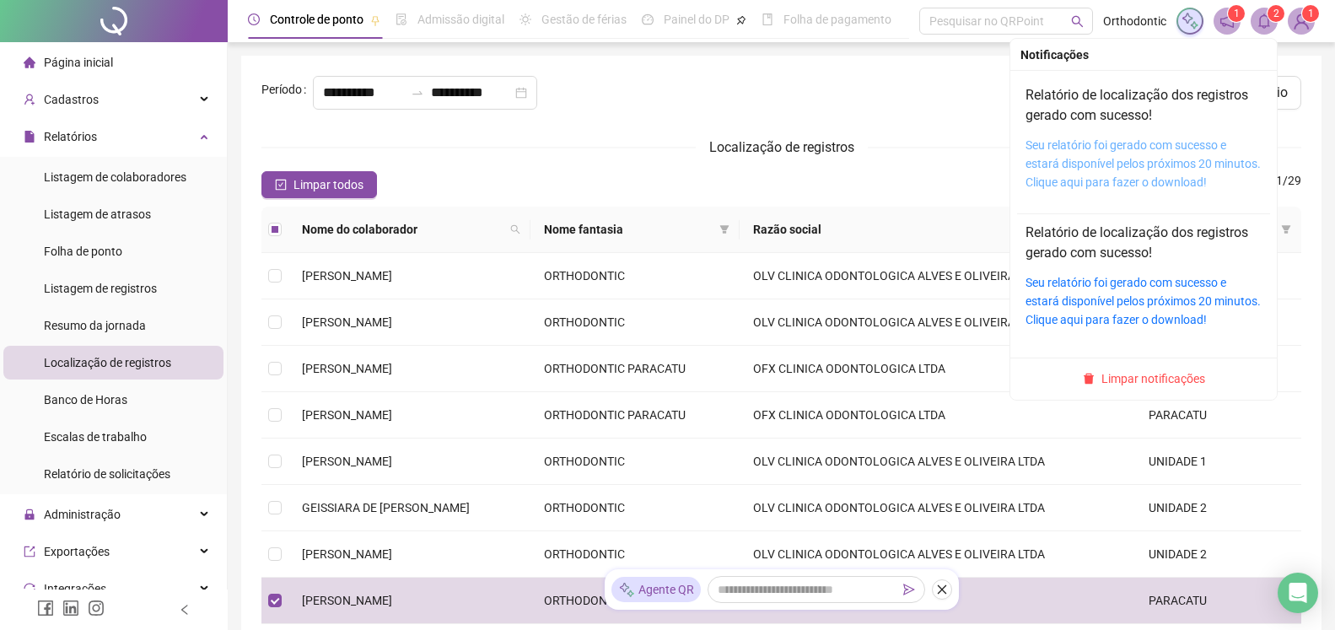
click at [1113, 176] on link "Seu relatório foi gerado com sucesso e estará disponível pelos próximos 20 minu…" at bounding box center [1143, 163] width 235 height 51
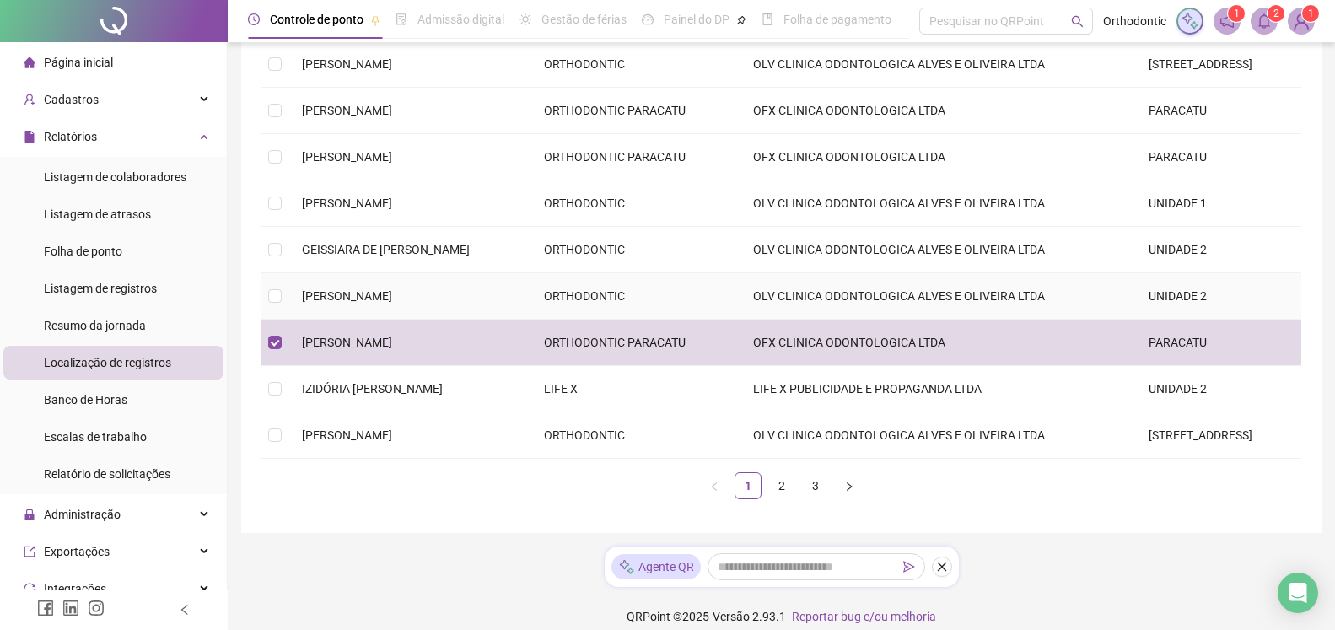
scroll to position [274, 0]
